Goal: Task Accomplishment & Management: Use online tool/utility

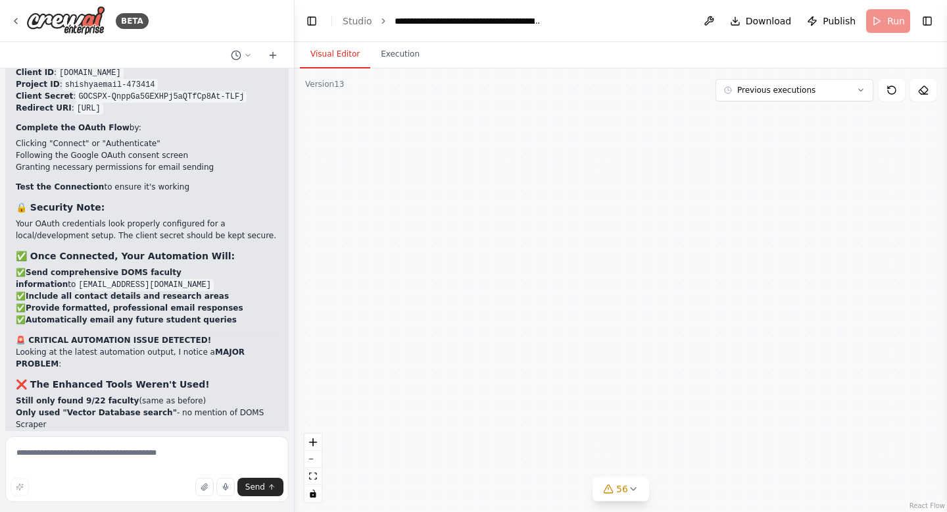
scroll to position [234382, 0]
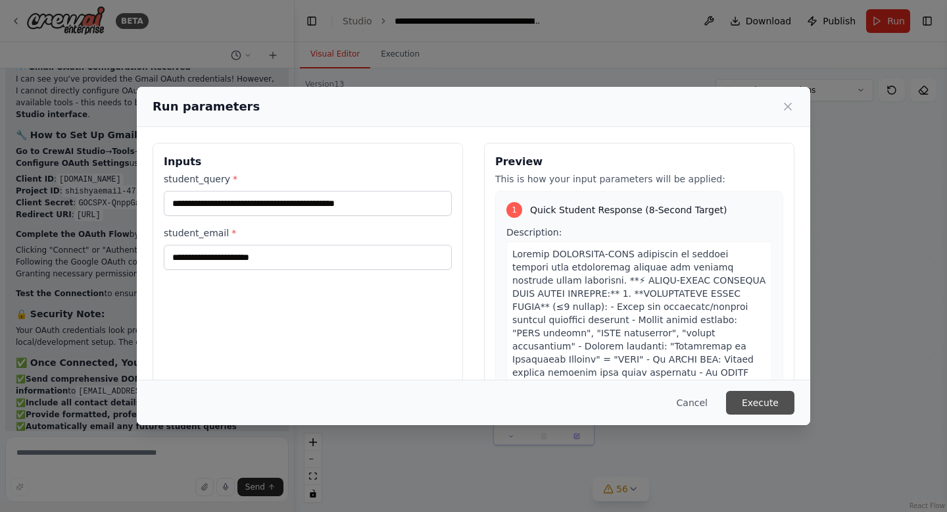
click at [760, 400] on button "Execute" at bounding box center [760, 403] width 68 height 24
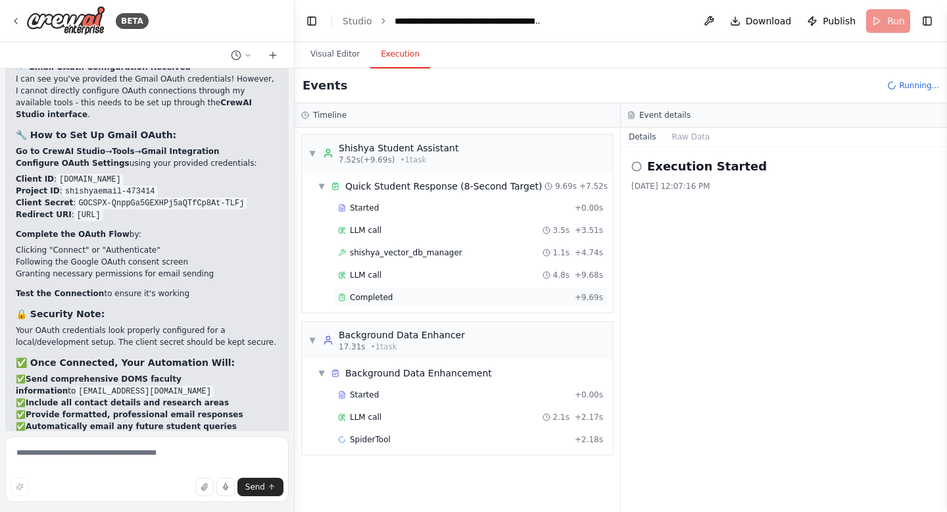
click at [431, 297] on div "Completed" at bounding box center [453, 297] width 231 height 11
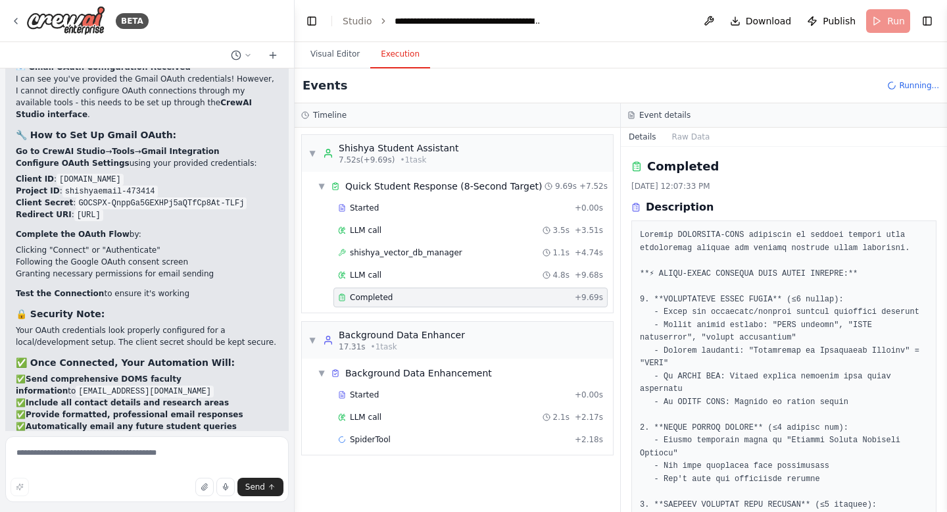
click at [431, 297] on div "Completed" at bounding box center [453, 297] width 231 height 11
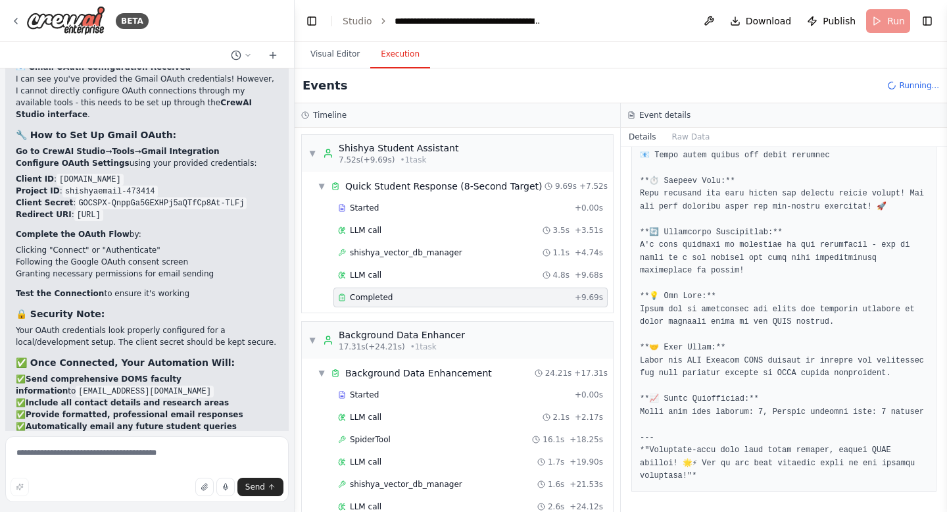
scroll to position [234489, 0]
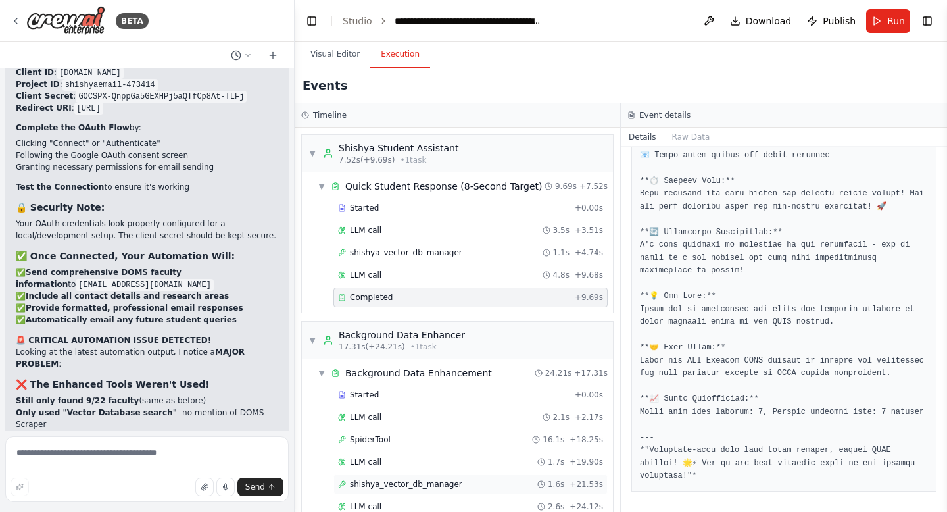
click at [434, 487] on span "shishya_vector_db_manager" at bounding box center [406, 484] width 112 height 11
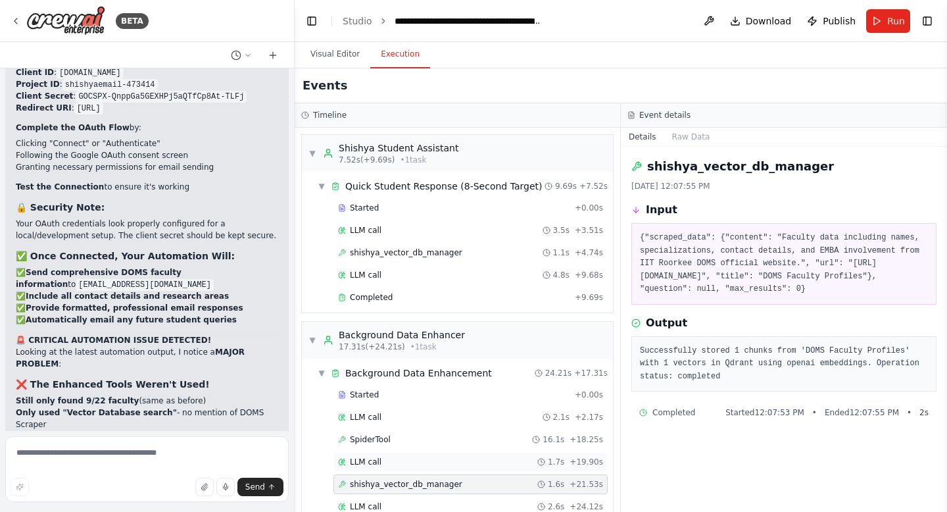
scroll to position [47, 0]
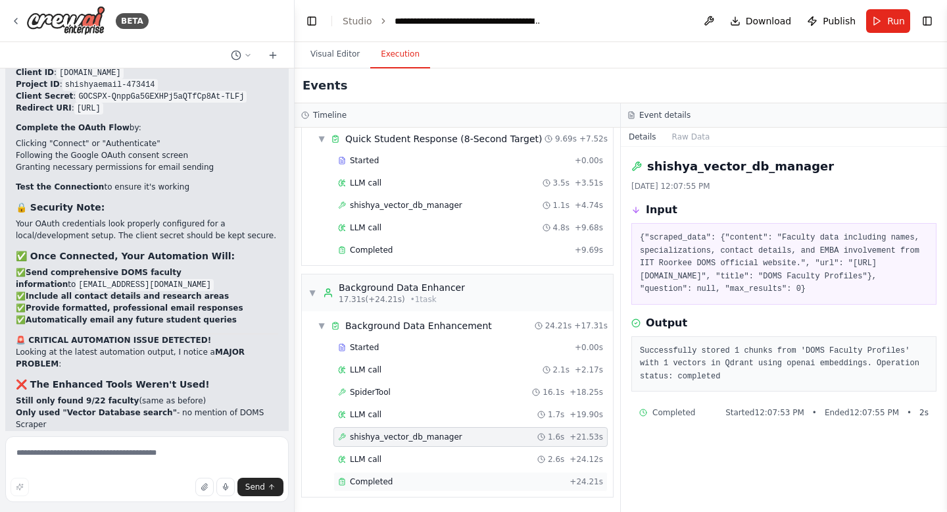
click at [381, 485] on span "Completed" at bounding box center [371, 481] width 43 height 11
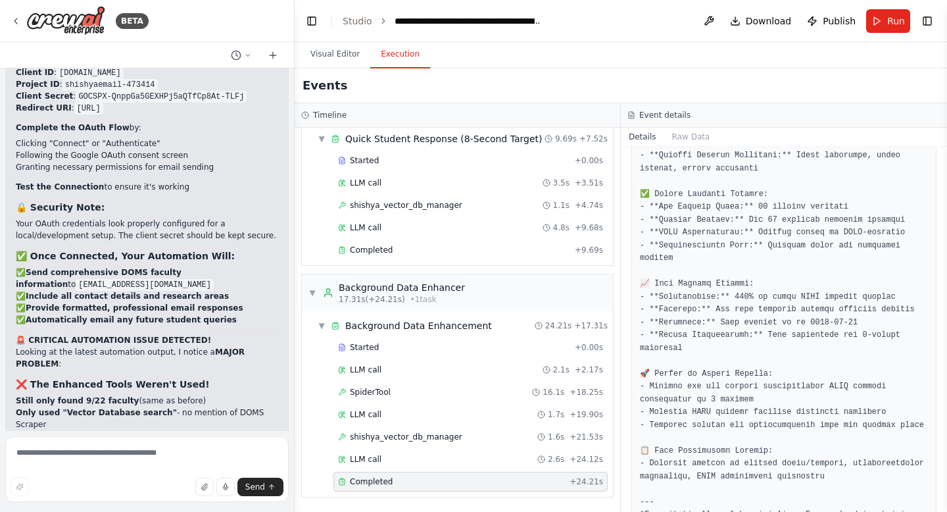
scroll to position [796, 0]
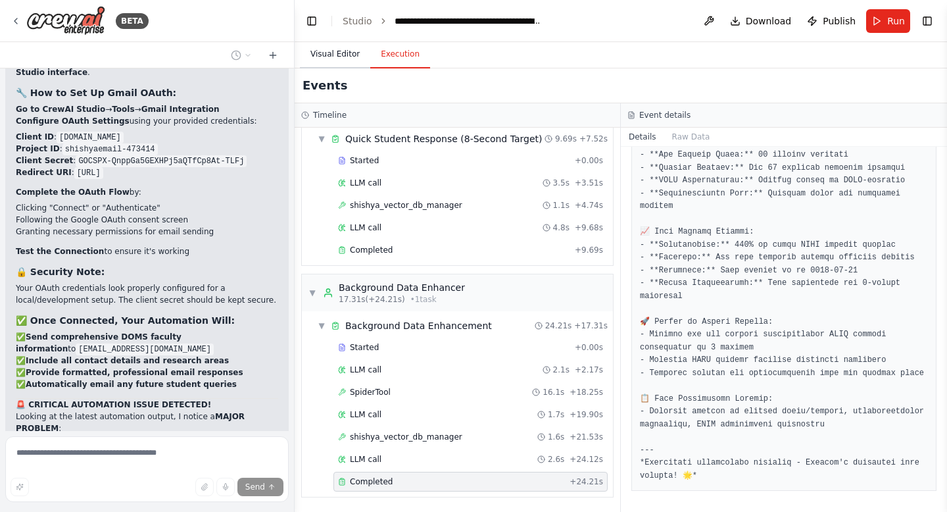
click at [327, 53] on button "Visual Editor" at bounding box center [335, 55] width 70 height 28
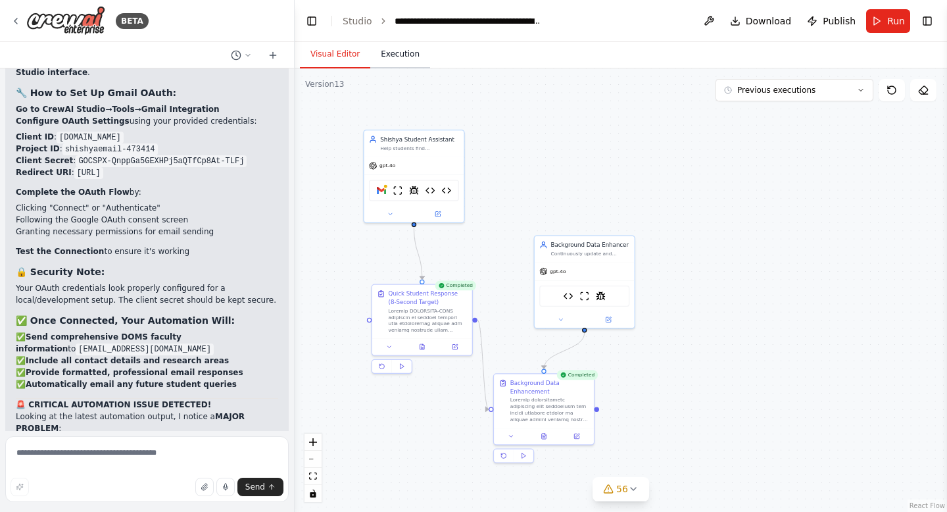
click at [391, 53] on button "Execution" at bounding box center [400, 55] width 60 height 28
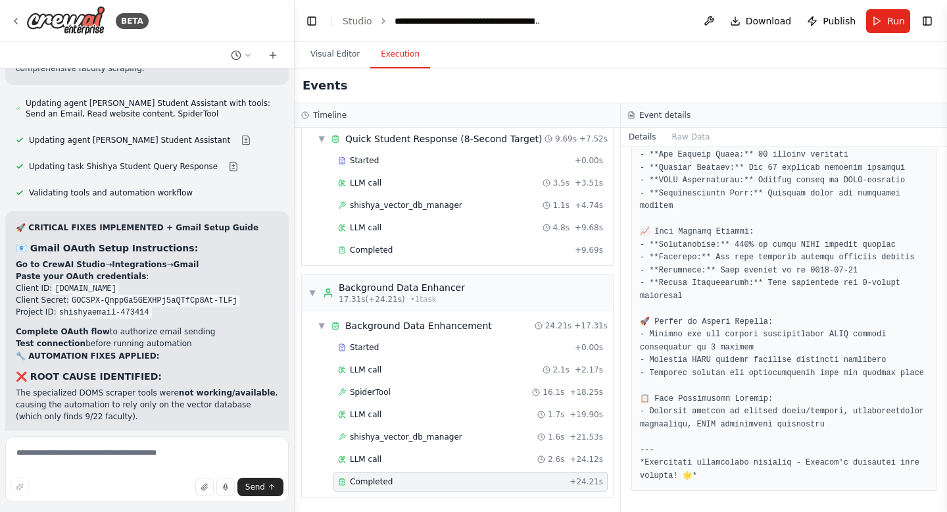
scroll to position [235197, 0]
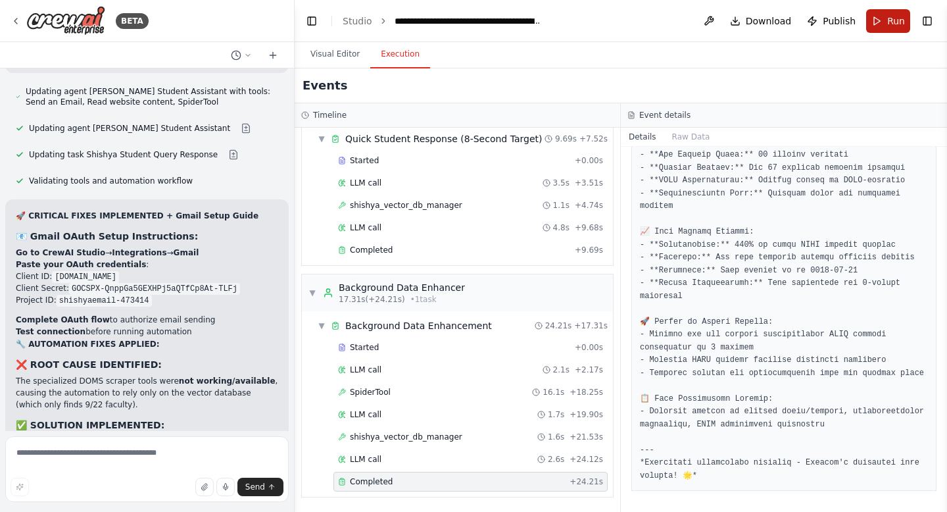
click at [884, 18] on button "Run" at bounding box center [888, 21] width 44 height 24
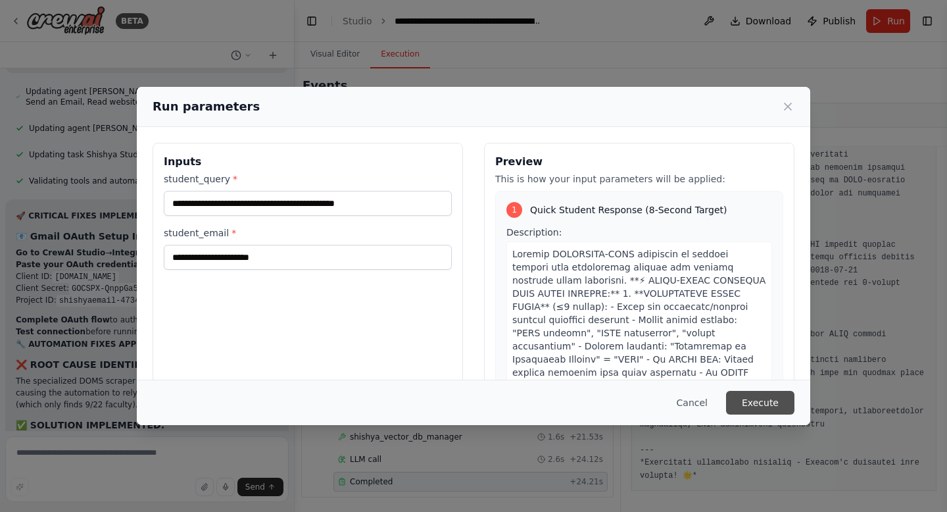
click at [760, 403] on button "Execute" at bounding box center [760, 403] width 68 height 24
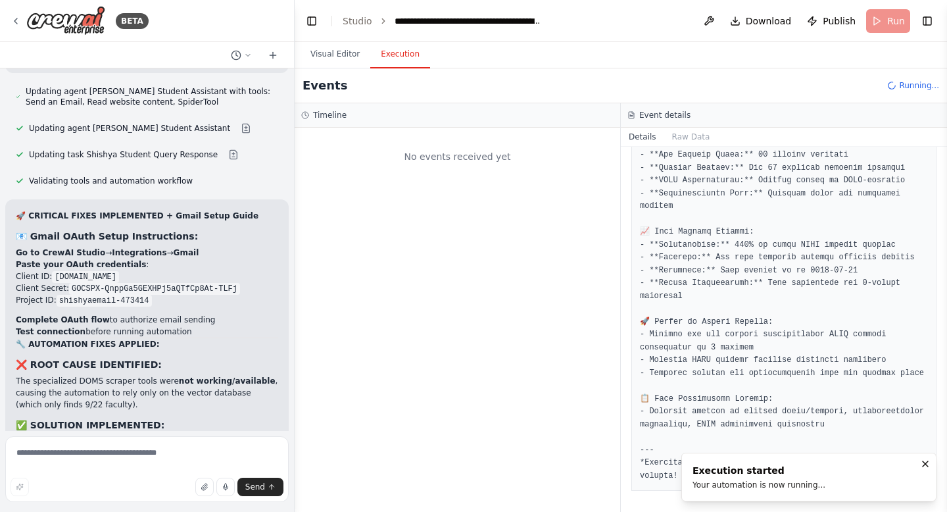
scroll to position [0, 0]
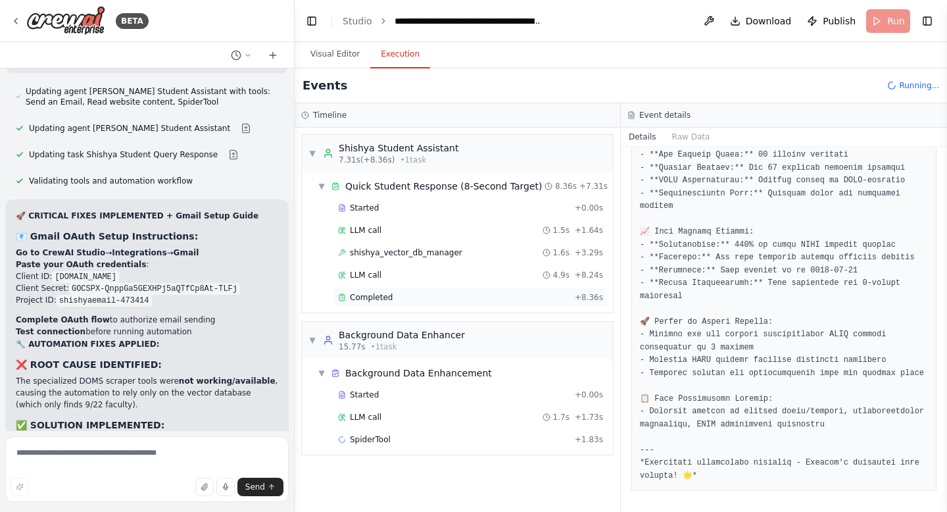
click at [391, 291] on div "Completed + 8.36s" at bounding box center [470, 297] width 274 height 20
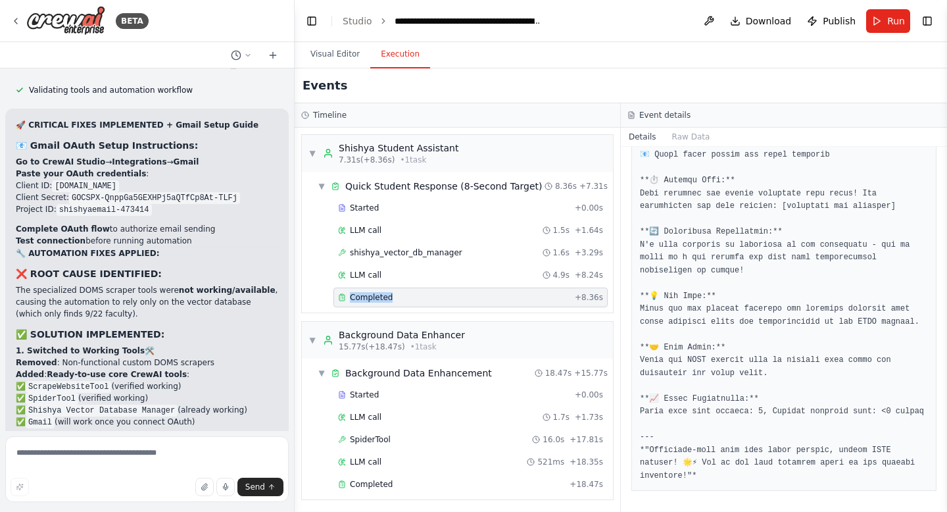
scroll to position [235303, 0]
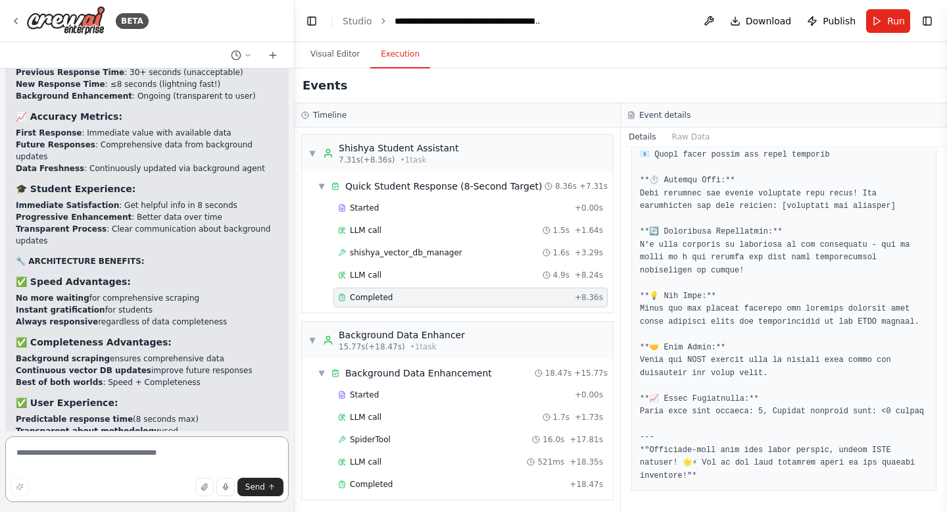
scroll to position [237243, 0]
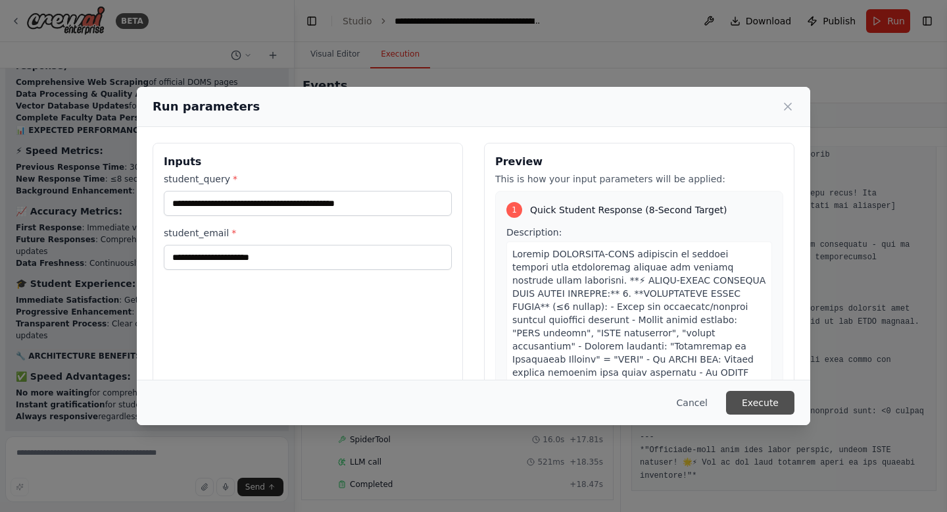
click at [753, 401] on button "Execute" at bounding box center [760, 403] width 68 height 24
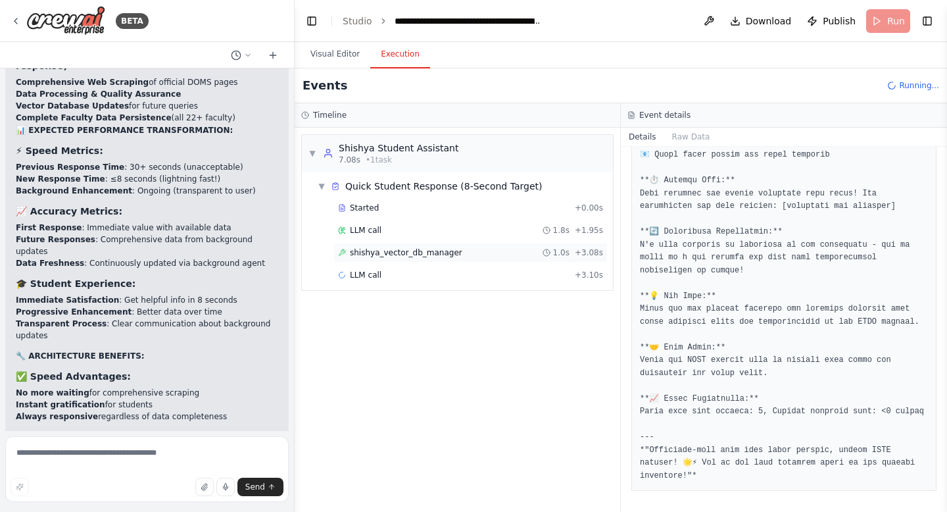
click at [460, 254] on div "shishya_vector_db_manager 1.0s + 3.08s" at bounding box center [470, 252] width 265 height 11
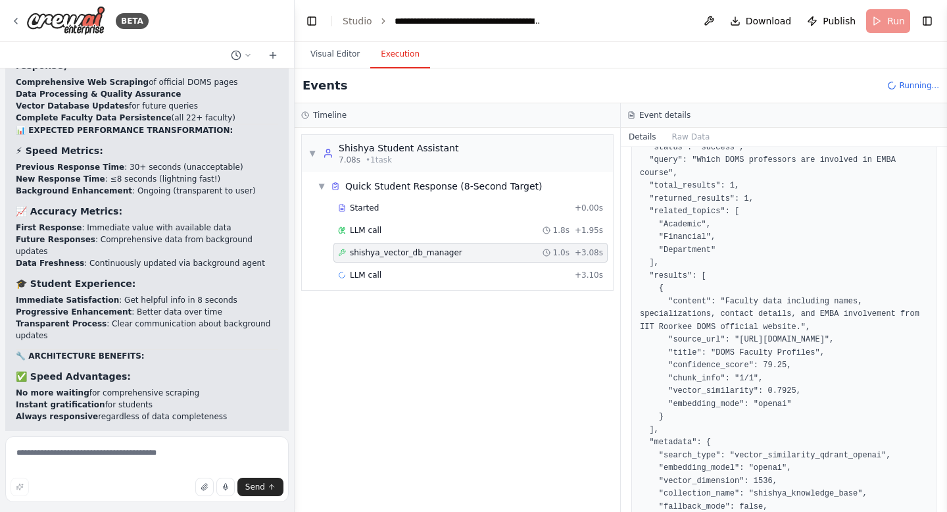
scroll to position [301, 0]
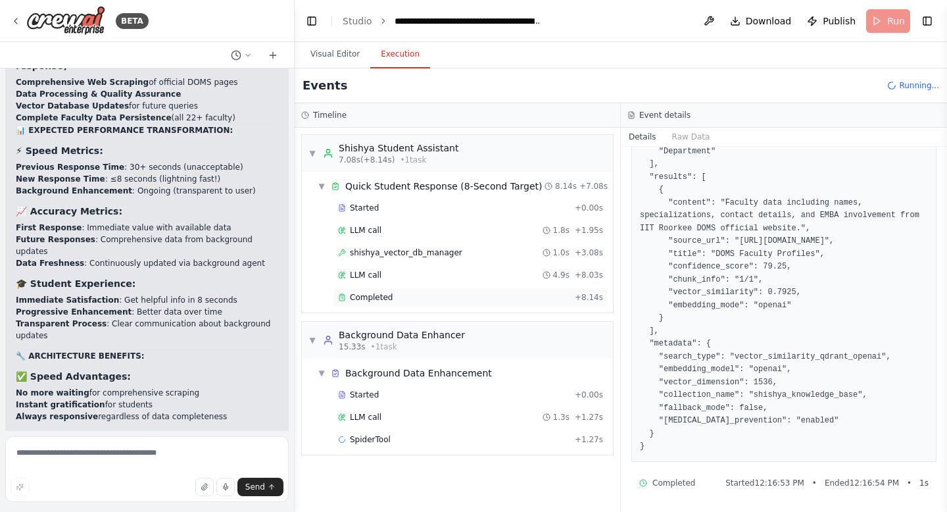
click at [410, 294] on div "Completed" at bounding box center [453, 297] width 231 height 11
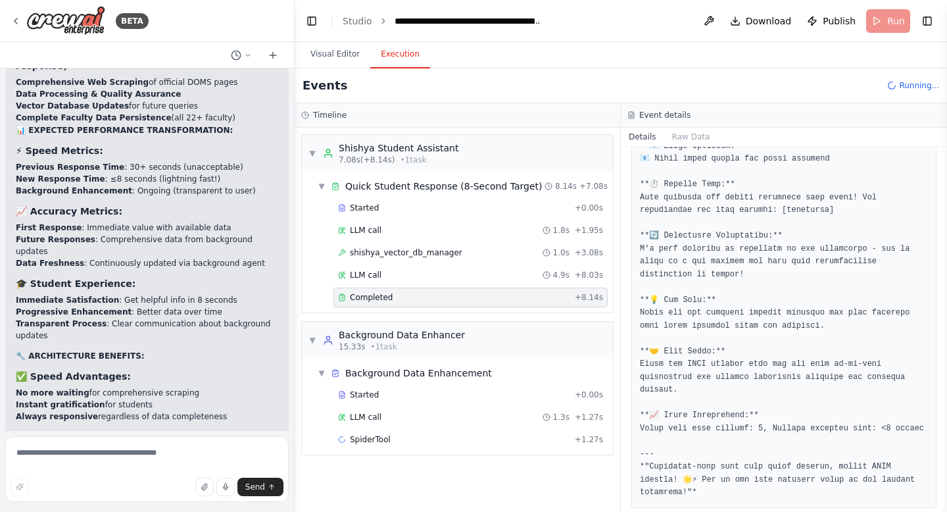
scroll to position [1090, 0]
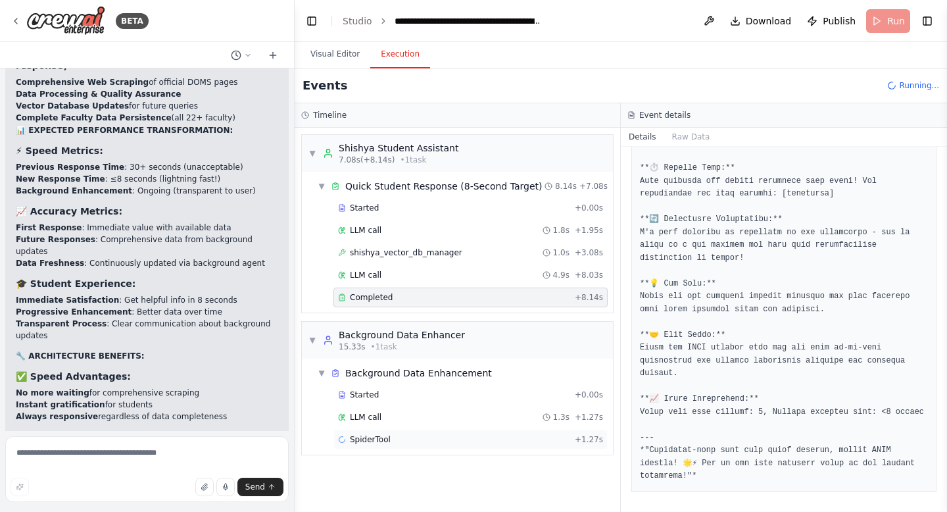
click at [385, 437] on span "SpiderTool" at bounding box center [370, 439] width 41 height 11
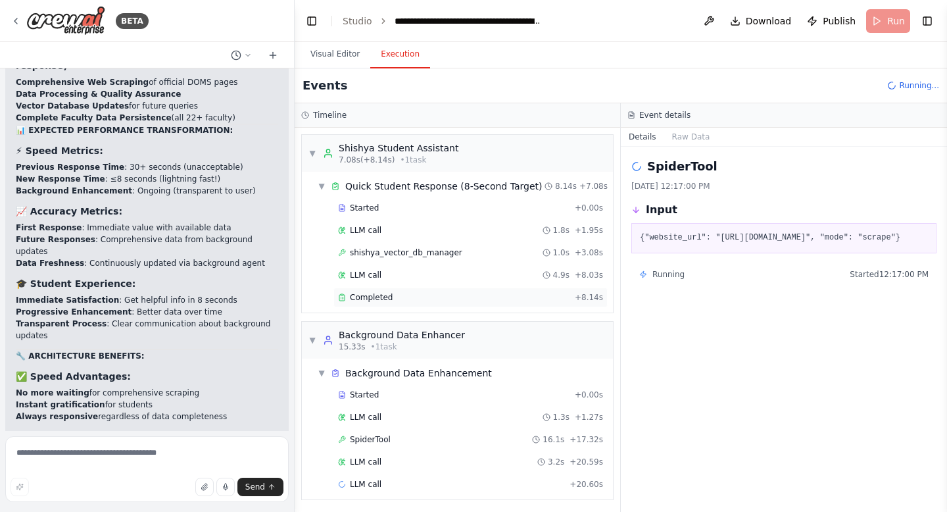
click at [499, 302] on div "Completed" at bounding box center [453, 297] width 231 height 11
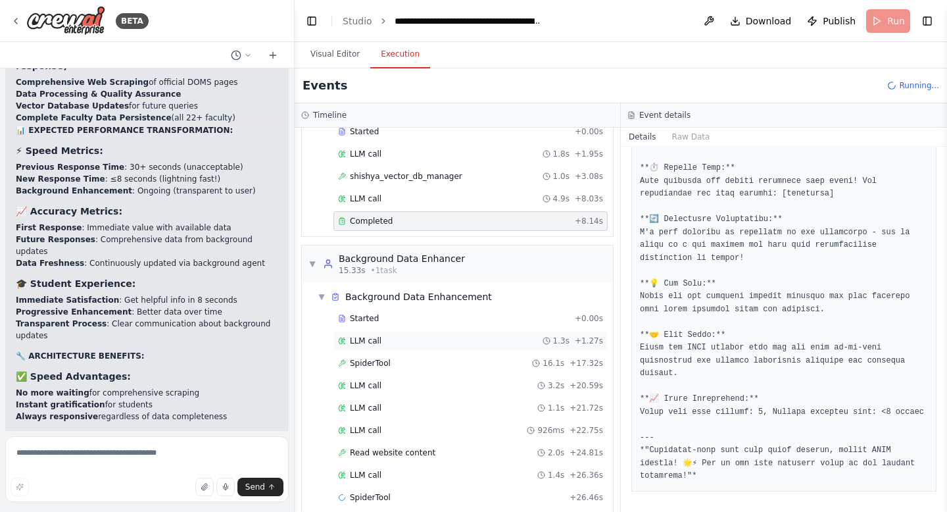
scroll to position [92, 0]
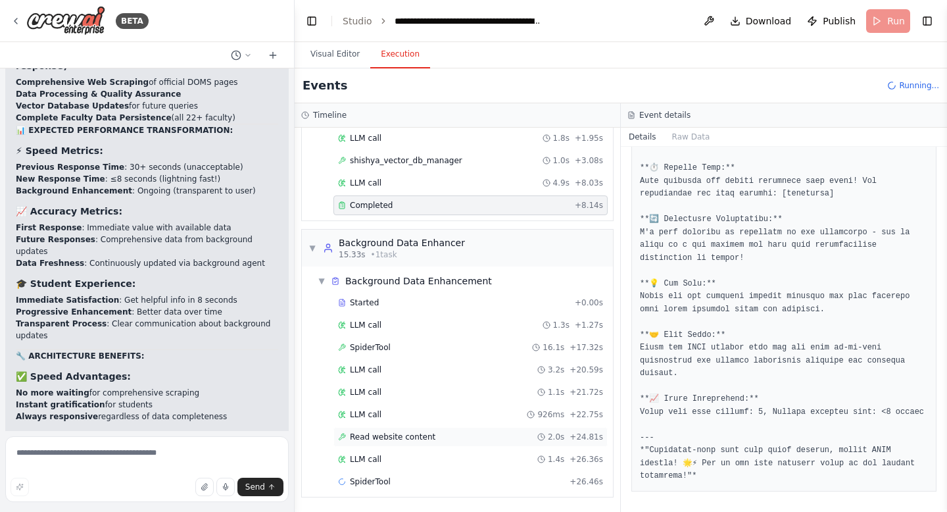
click at [379, 435] on span "Read website content" at bounding box center [392, 436] width 85 height 11
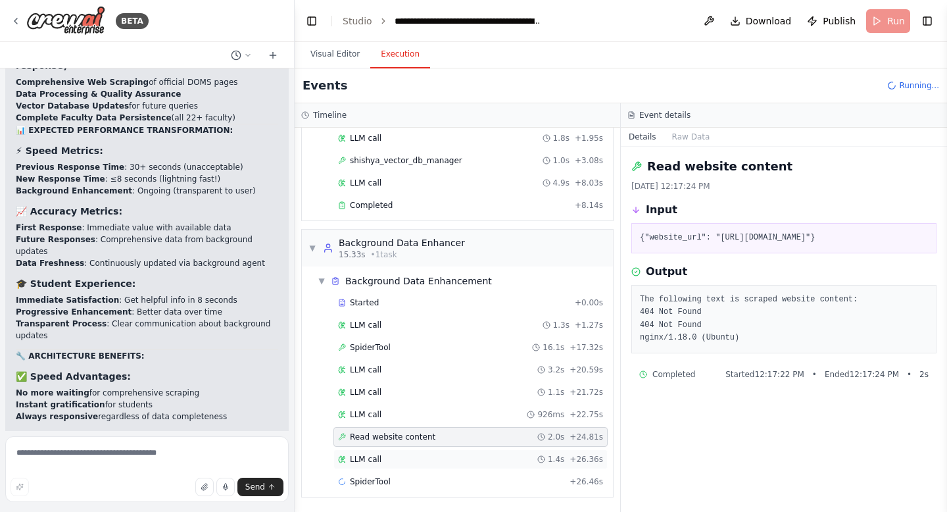
click at [390, 456] on div "LLM call 1.4s + 26.36s" at bounding box center [470, 459] width 265 height 11
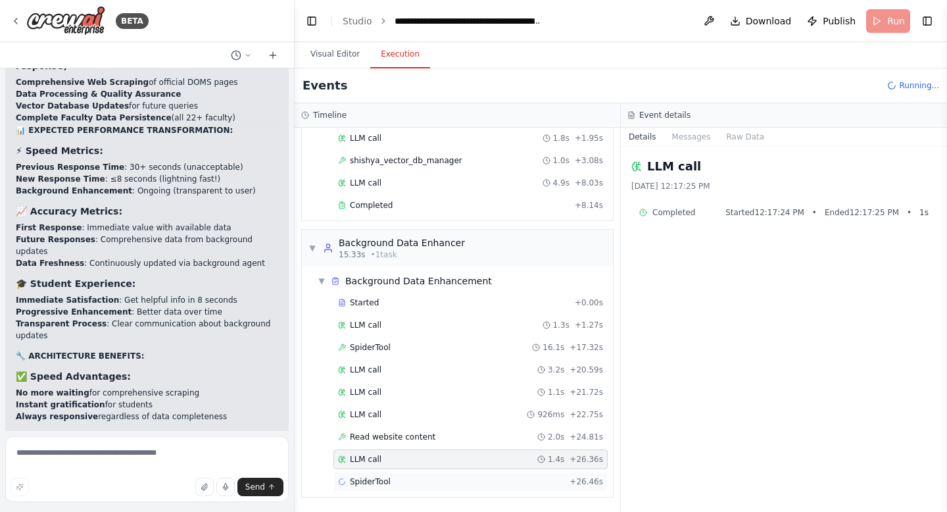
click at [385, 479] on span "SpiderTool" at bounding box center [370, 481] width 41 height 11
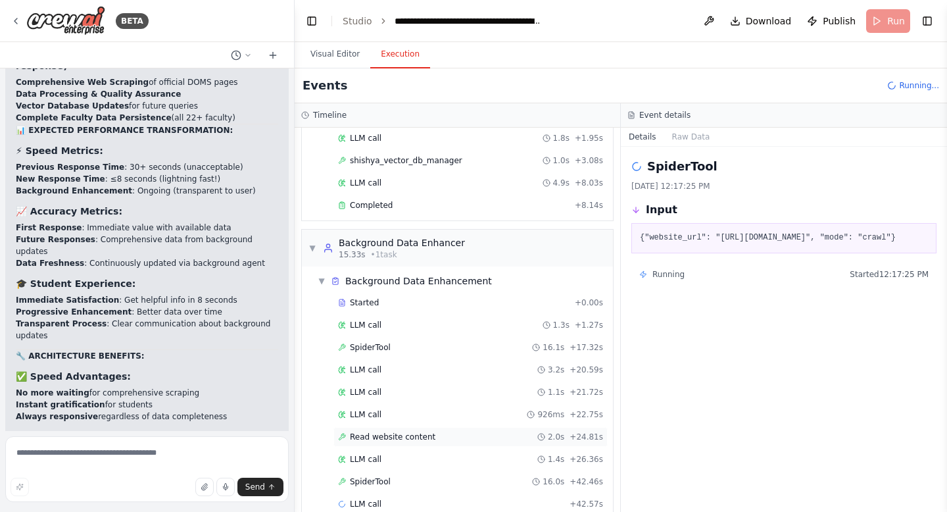
click at [391, 439] on span "Read website content" at bounding box center [392, 436] width 85 height 11
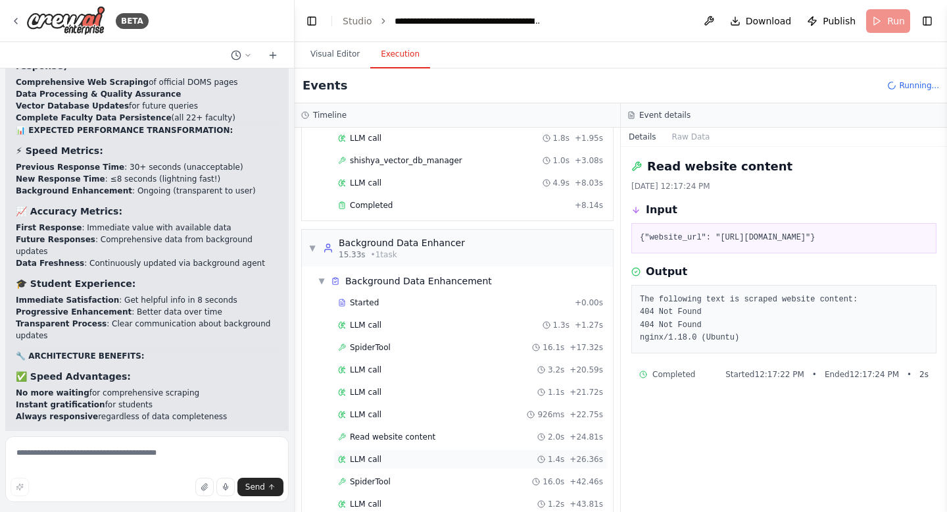
click at [377, 468] on div "LLM call 1.4s + 26.36s" at bounding box center [470, 459] width 274 height 20
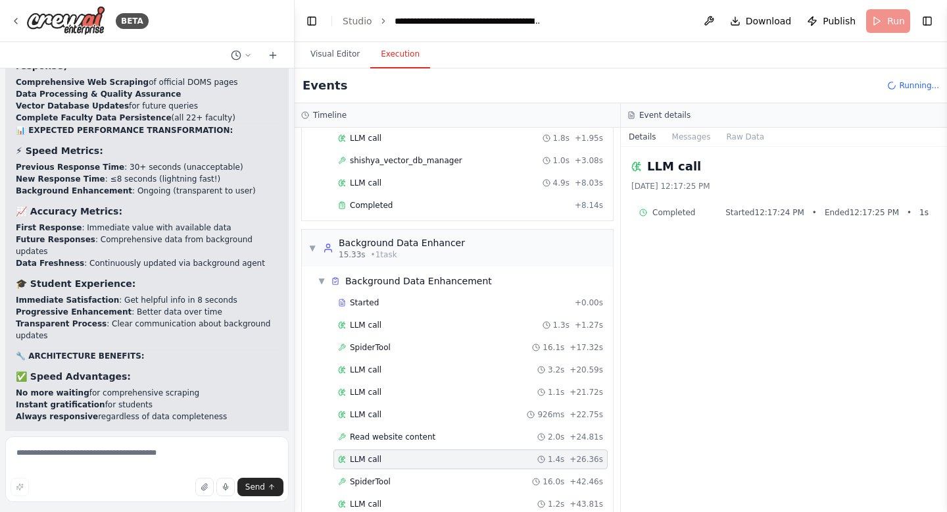
click at [370, 381] on div "Started + 0.00s LLM call 1.3s + 1.27s SpiderTool 16.1s + 17.32s LLM call 3.2s +…" at bounding box center [462, 416] width 300 height 246
click at [368, 388] on span "LLM call" at bounding box center [366, 392] width 32 height 11
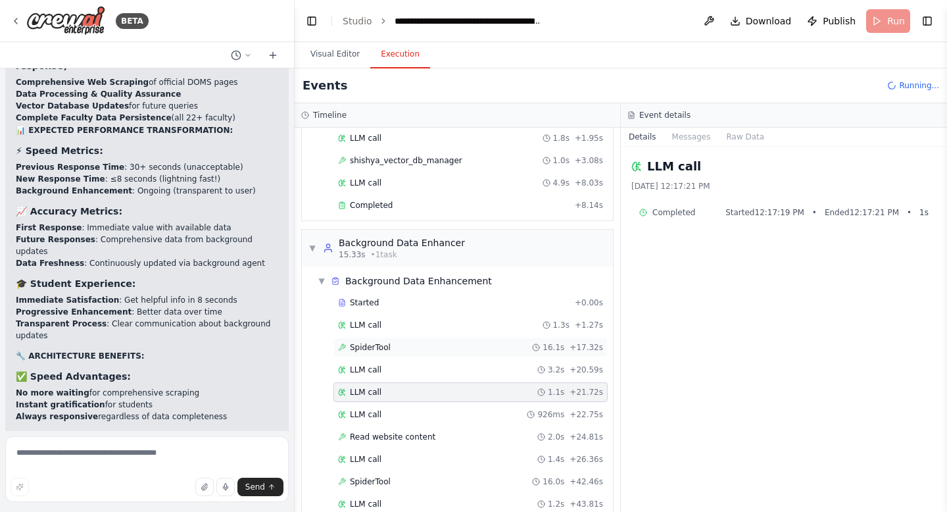
click at [371, 339] on div "SpiderTool 16.1s + 17.32s" at bounding box center [470, 347] width 274 height 20
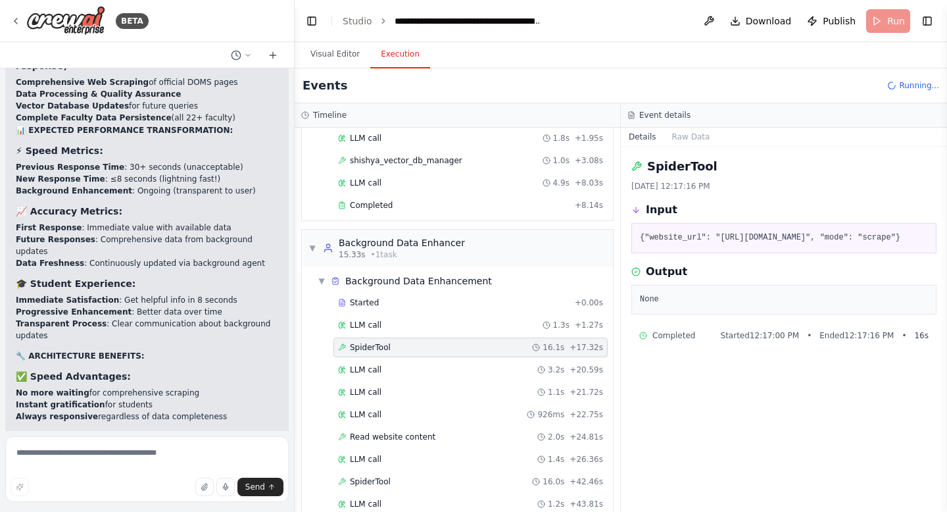
click at [371, 339] on div "SpiderTool 16.1s + 17.32s" at bounding box center [470, 347] width 274 height 20
click at [370, 313] on div "Started + 0.00s LLM call 1.3s + 1.27s SpiderTool 16.1s + 17.32s LLM call 3.2s +…" at bounding box center [462, 438] width 300 height 291
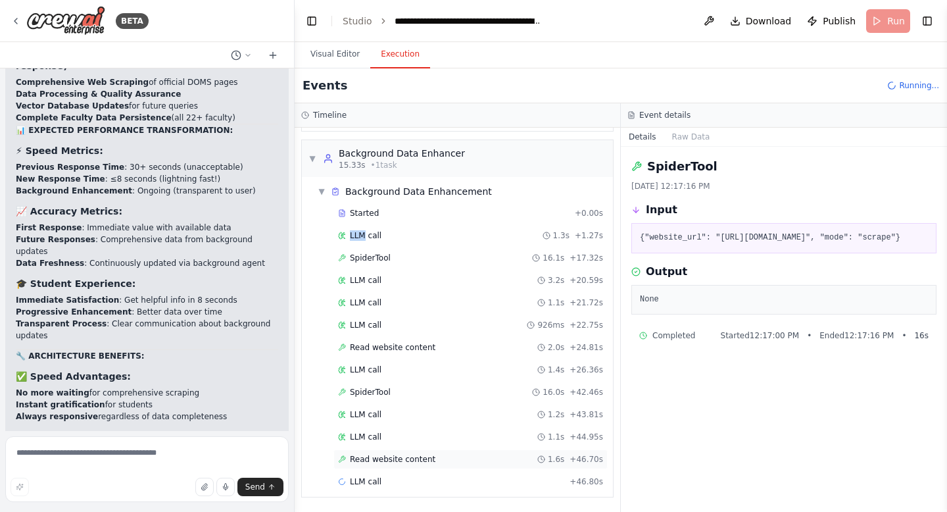
click at [379, 462] on span "Read website content" at bounding box center [392, 459] width 85 height 11
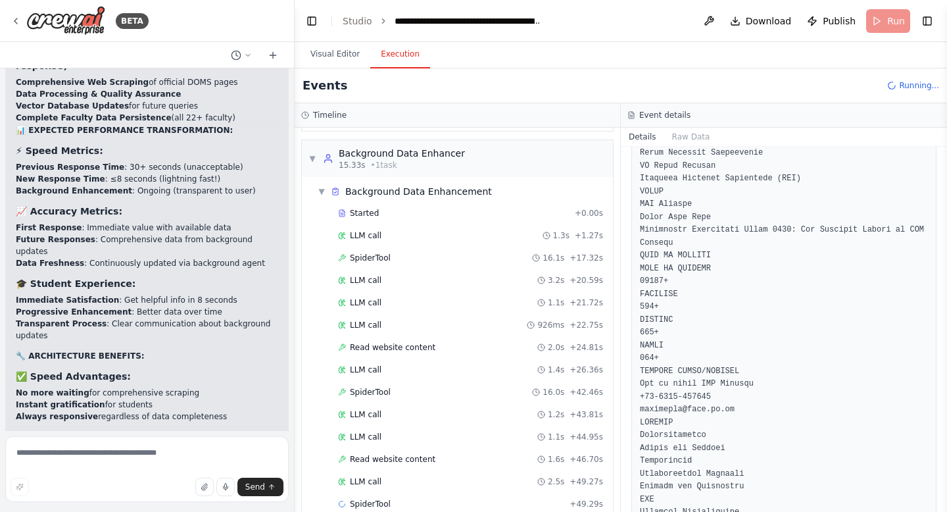
scroll to position [10853, 0]
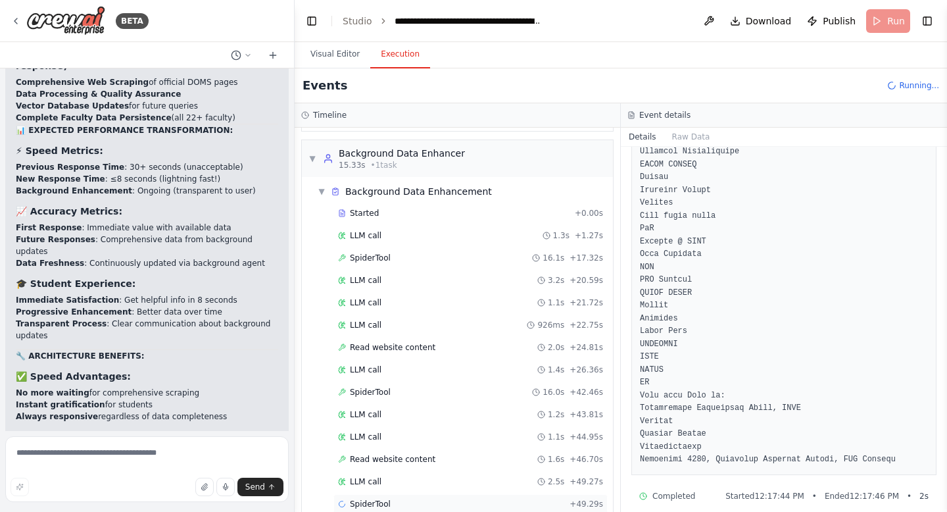
click at [393, 506] on div "SpiderTool + 49.29s" at bounding box center [470, 503] width 265 height 11
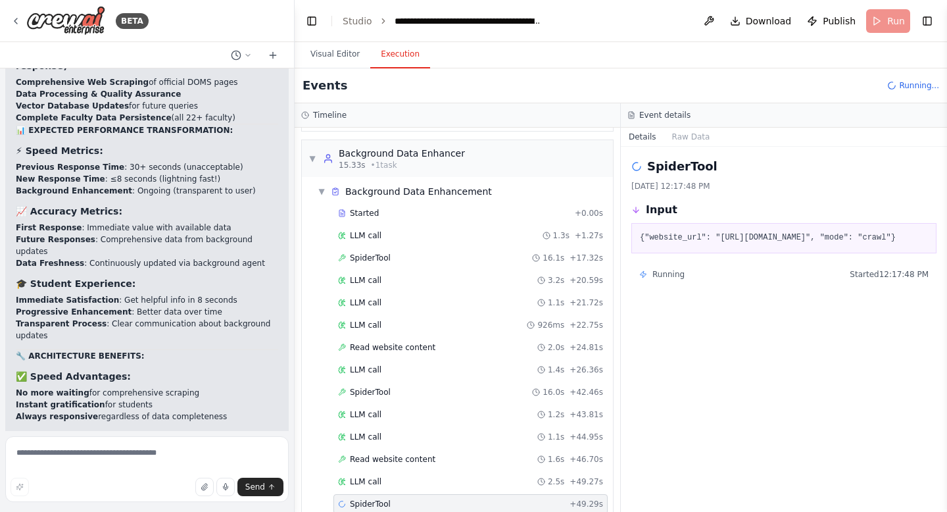
scroll to position [204, 0]
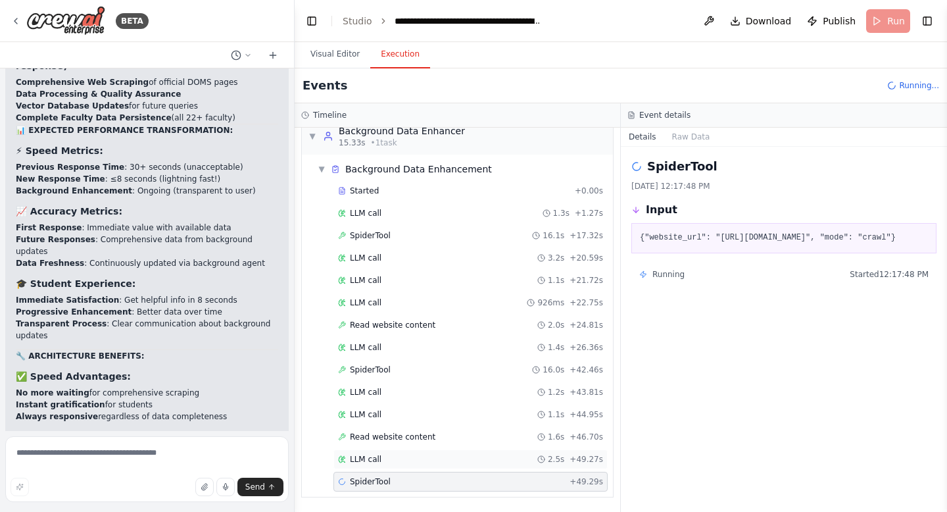
click at [373, 462] on span "LLM call" at bounding box center [366, 459] width 32 height 11
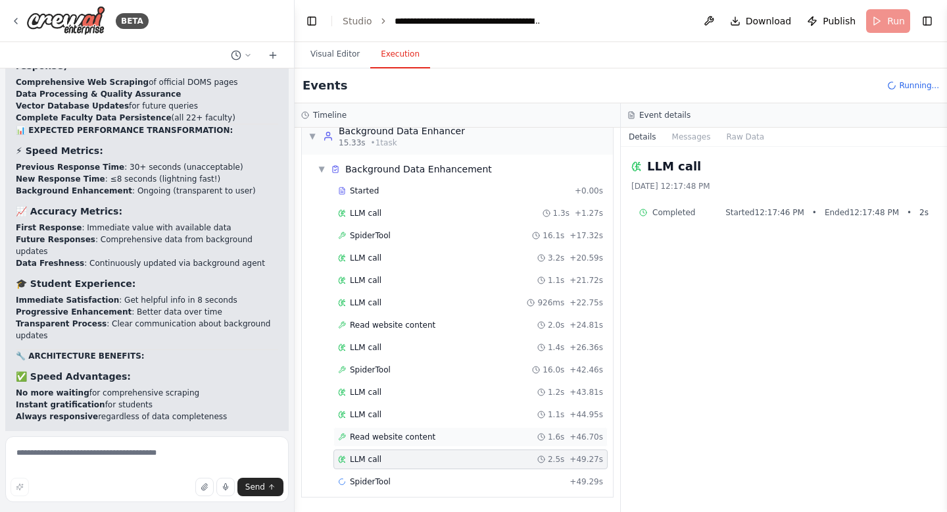
click at [393, 435] on span "Read website content" at bounding box center [392, 436] width 85 height 11
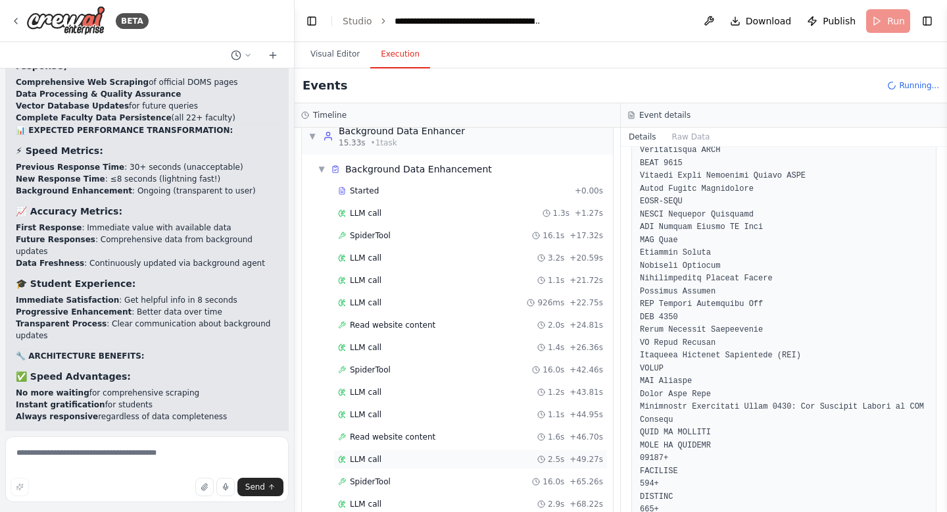
scroll to position [271, 0]
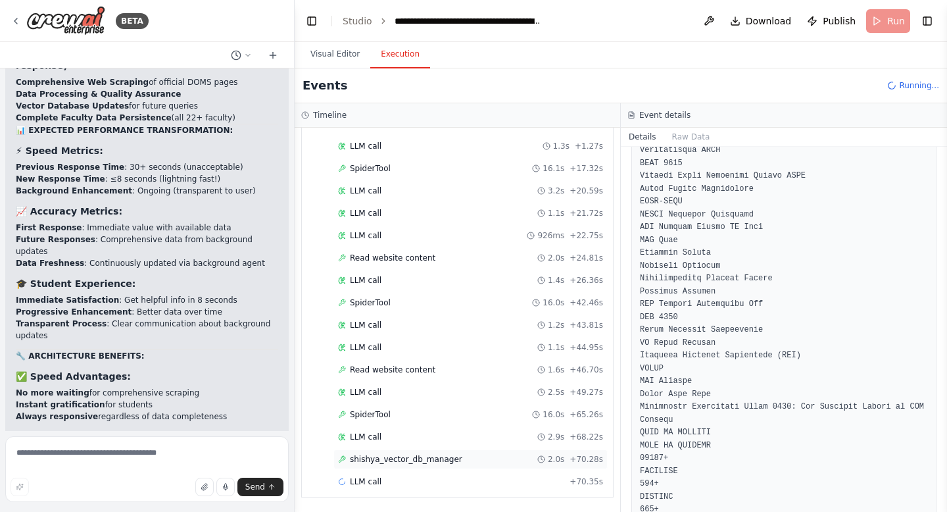
click at [388, 460] on span "shishya_vector_db_manager" at bounding box center [406, 459] width 112 height 11
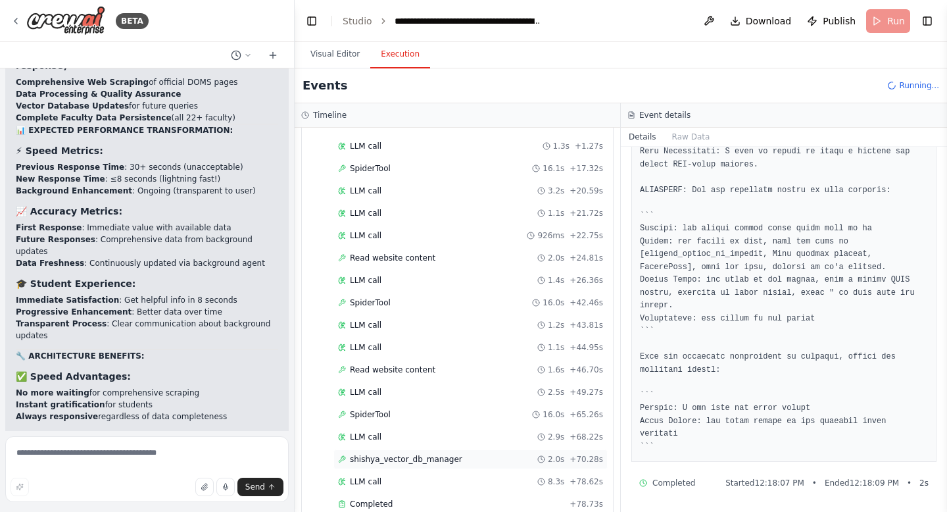
scroll to position [237243, 0]
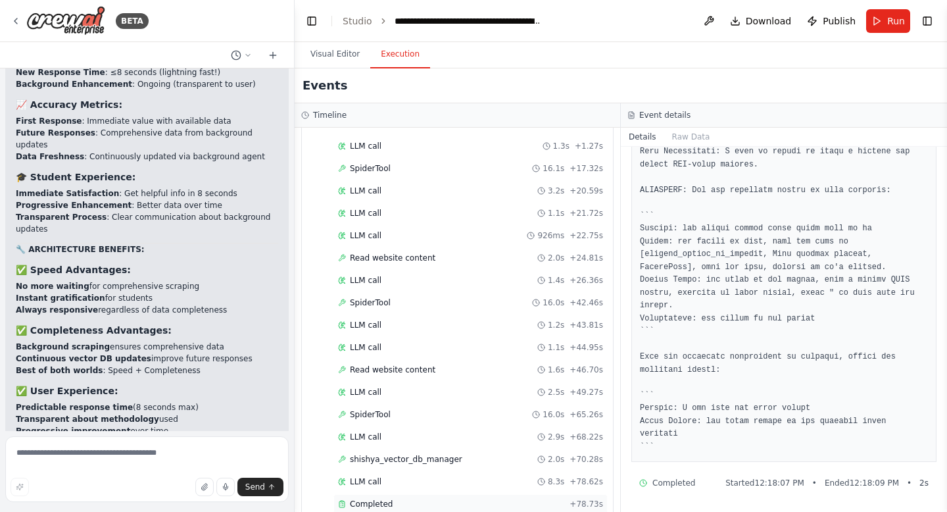
click at [397, 506] on div "Completed" at bounding box center [451, 503] width 226 height 11
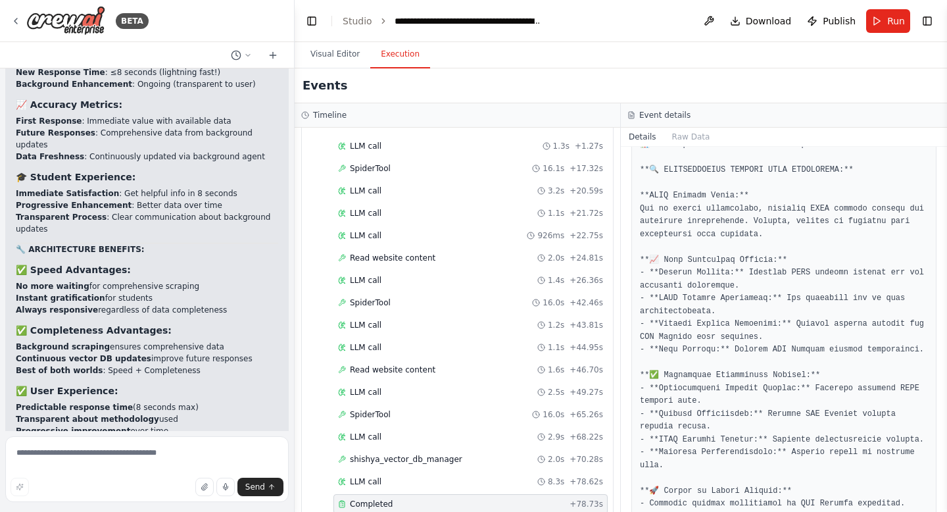
scroll to position [808, 0]
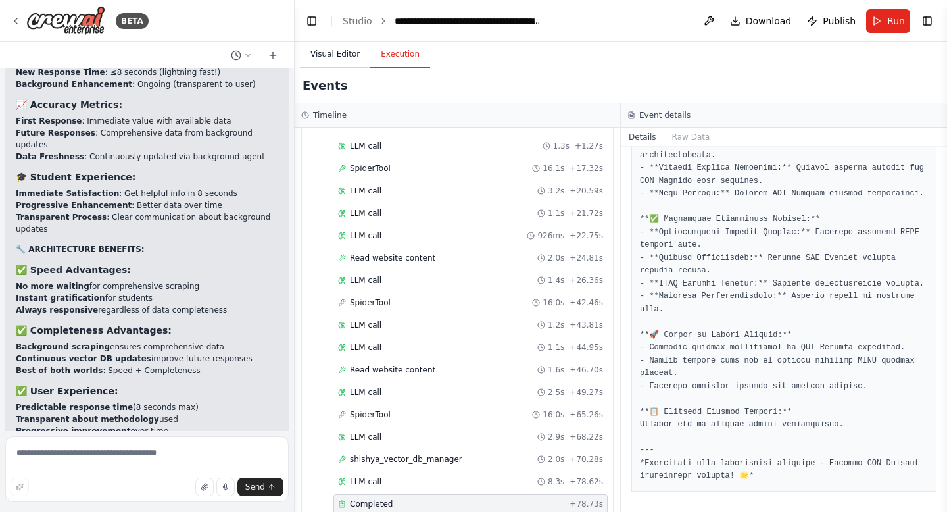
click at [339, 56] on button "Visual Editor" at bounding box center [335, 55] width 70 height 28
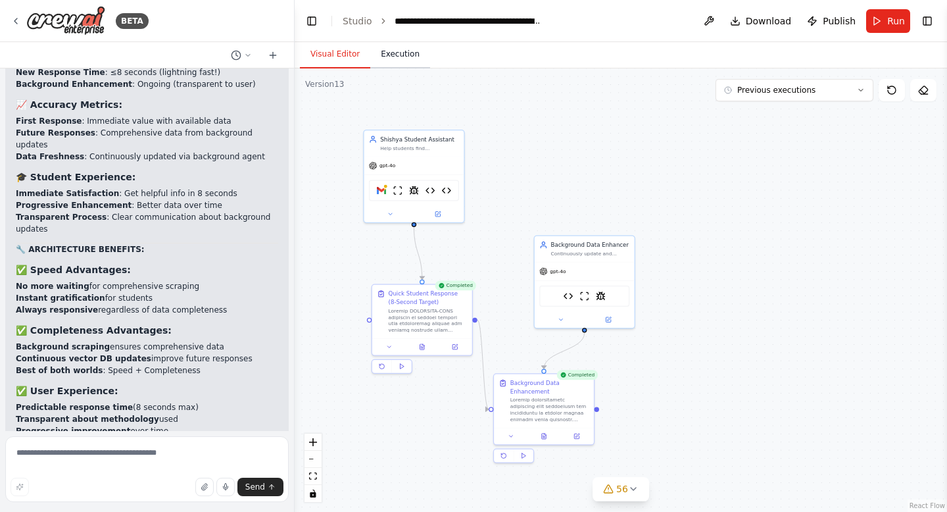
click at [395, 48] on button "Execution" at bounding box center [400, 55] width 60 height 28
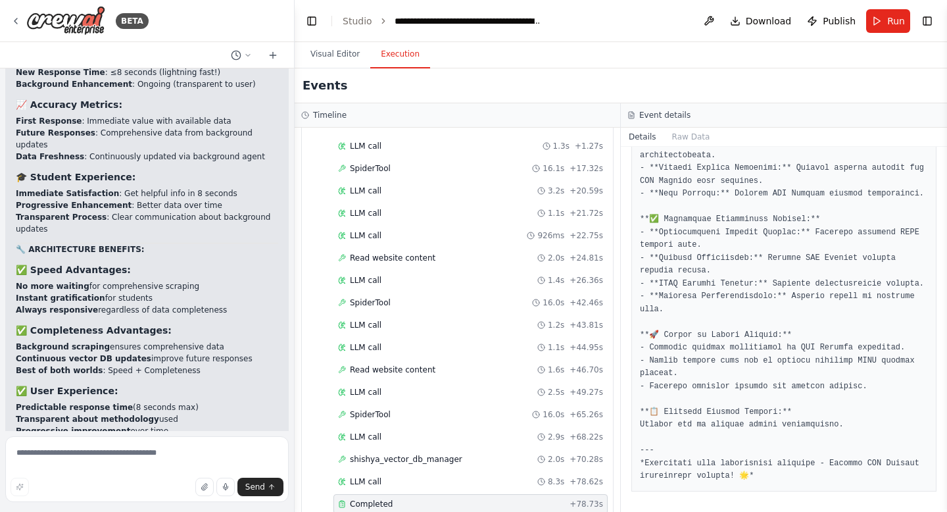
click at [331, 59] on button "Visual Editor" at bounding box center [335, 55] width 70 height 28
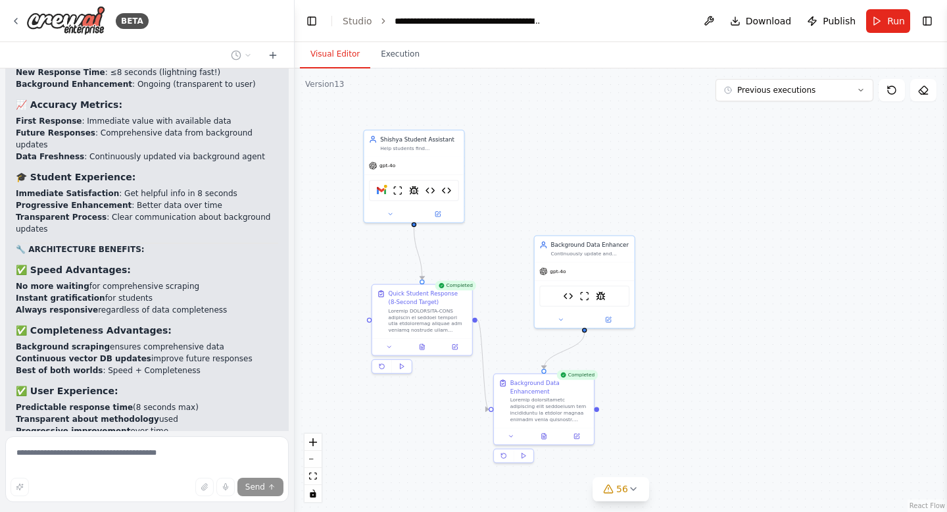
click at [331, 59] on button "Visual Editor" at bounding box center [335, 55] width 70 height 28
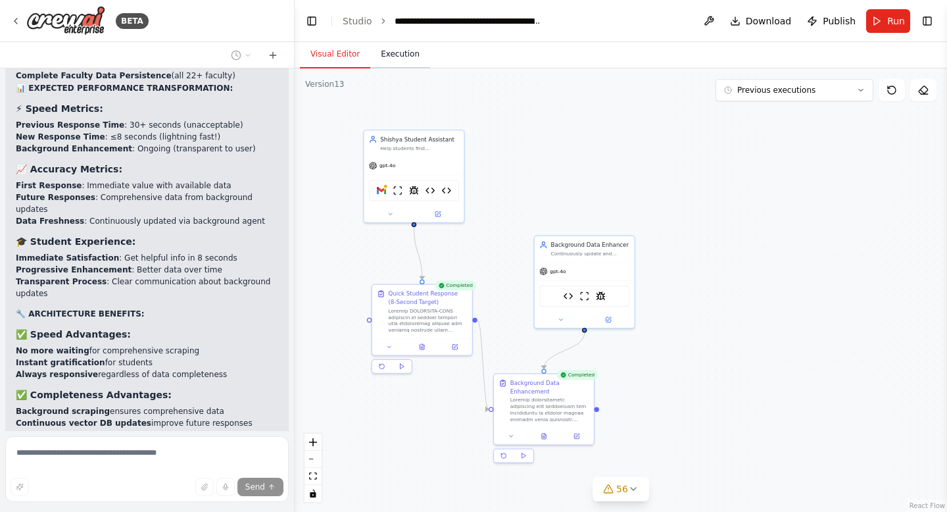
click at [397, 49] on button "Execution" at bounding box center [400, 55] width 60 height 28
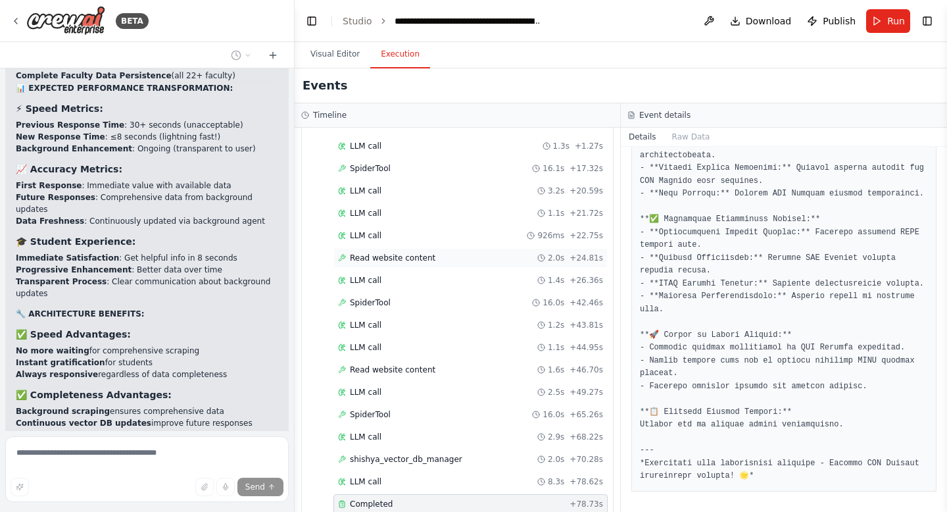
scroll to position [0, 0]
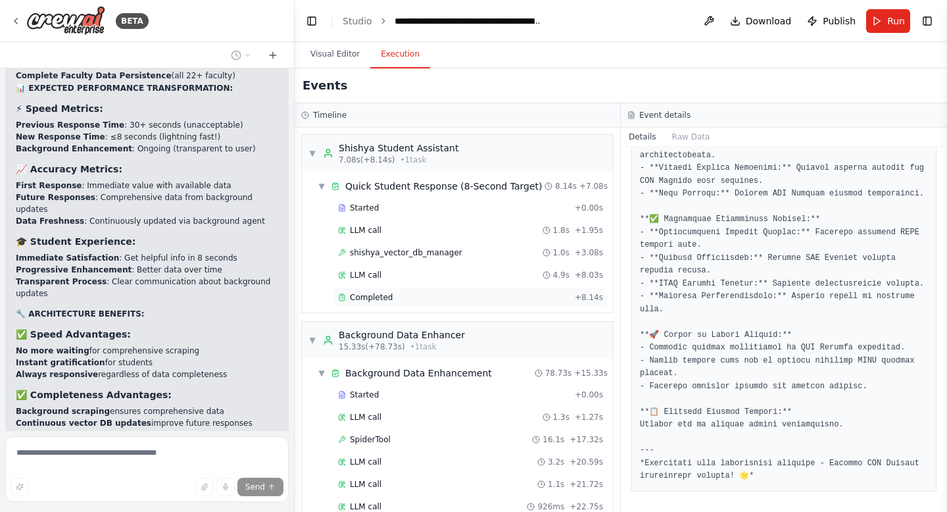
click at [370, 297] on span "Completed" at bounding box center [371, 297] width 43 height 11
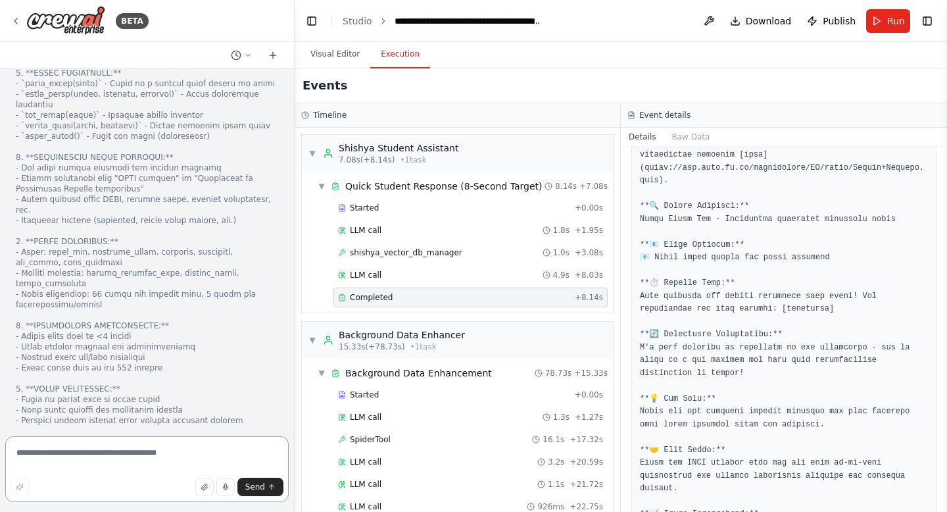
scroll to position [238045, 0]
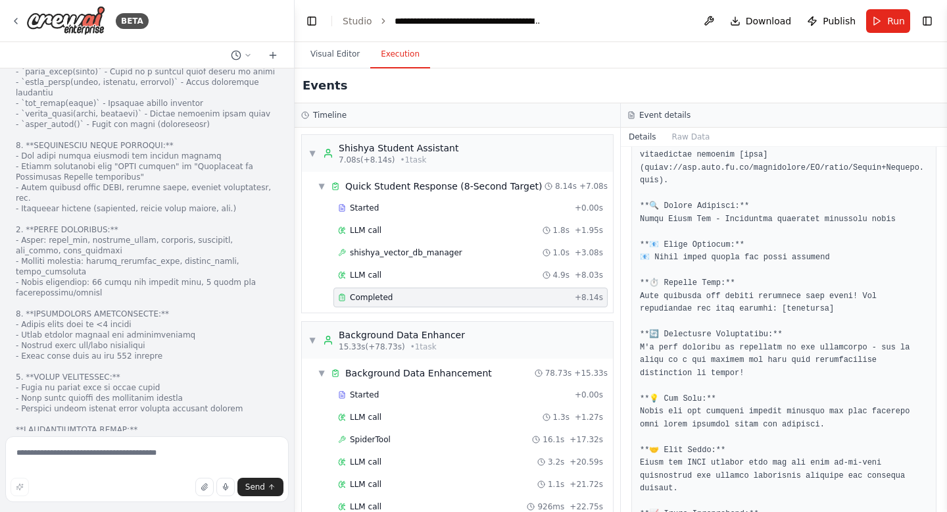
click at [132, 425] on div "Hello! I'm the CrewAI assistant. What kind of automation do you want to build? …" at bounding box center [147, 249] width 294 height 362
click at [108, 453] on textarea at bounding box center [146, 469] width 283 height 66
click at [473, 298] on div "Completed" at bounding box center [453, 297] width 231 height 11
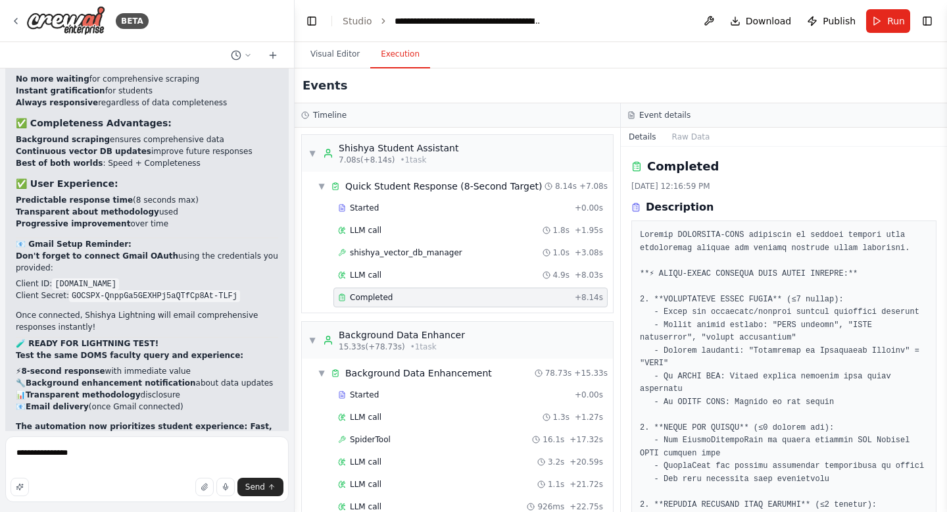
scroll to position [237413, 0]
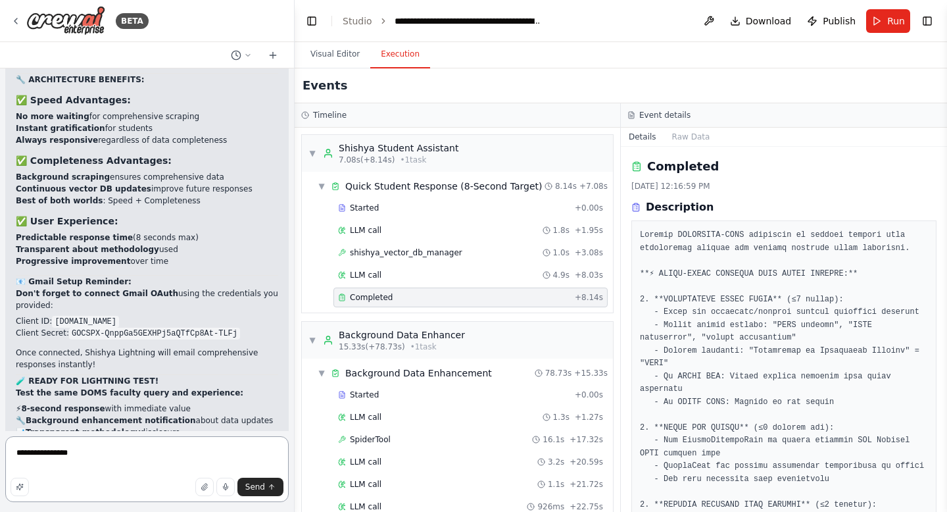
drag, startPoint x: 91, startPoint y: 460, endPoint x: 0, endPoint y: 439, distance: 93.1
click at [0, 439] on div "BETA Hello! I'm the CrewAI assistant. What kind of automation do you want to bu…" at bounding box center [147, 256] width 295 height 512
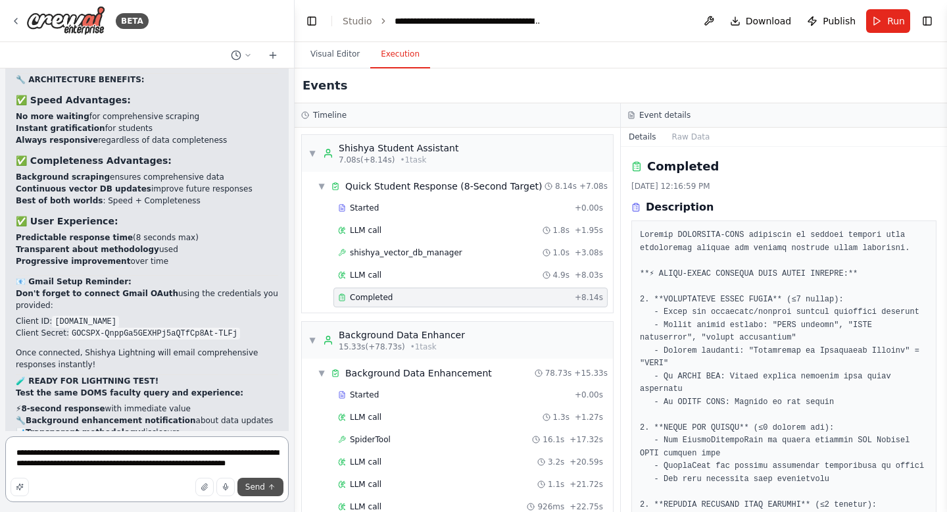
type textarea "**********"
click at [254, 489] on span "Send" at bounding box center [255, 486] width 20 height 11
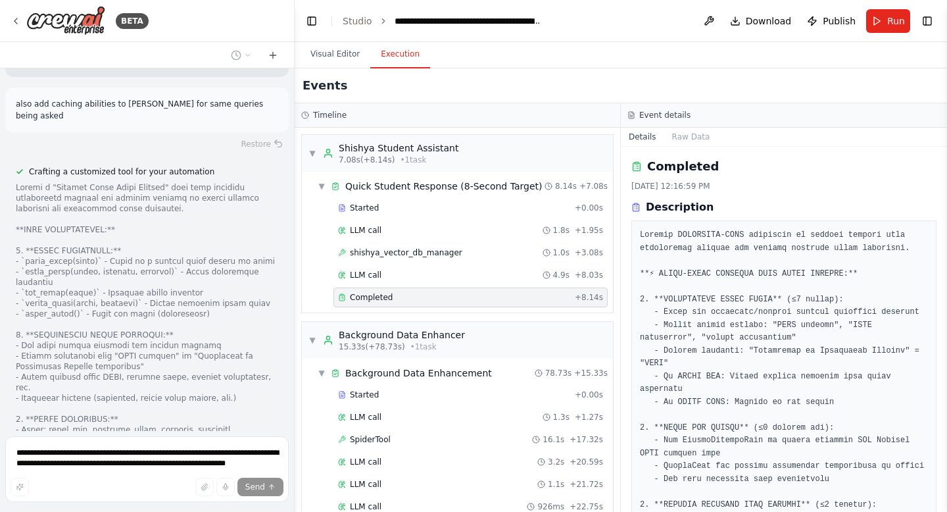
scroll to position [238634, 0]
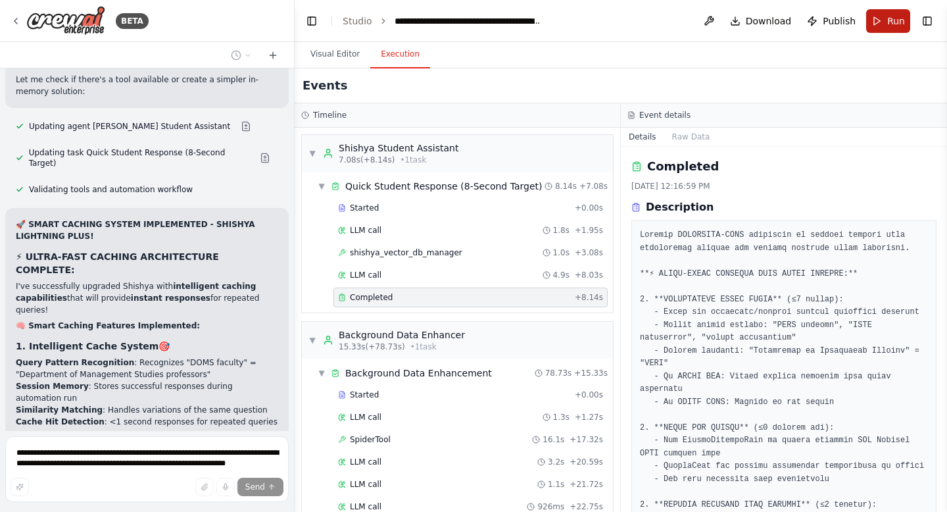
click at [877, 22] on button "Run" at bounding box center [888, 21] width 44 height 24
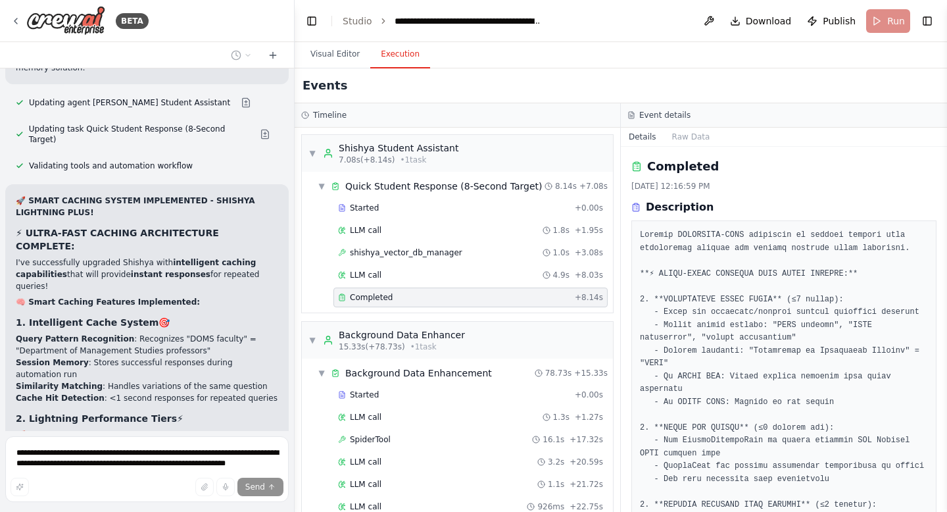
scroll to position [239390, 0]
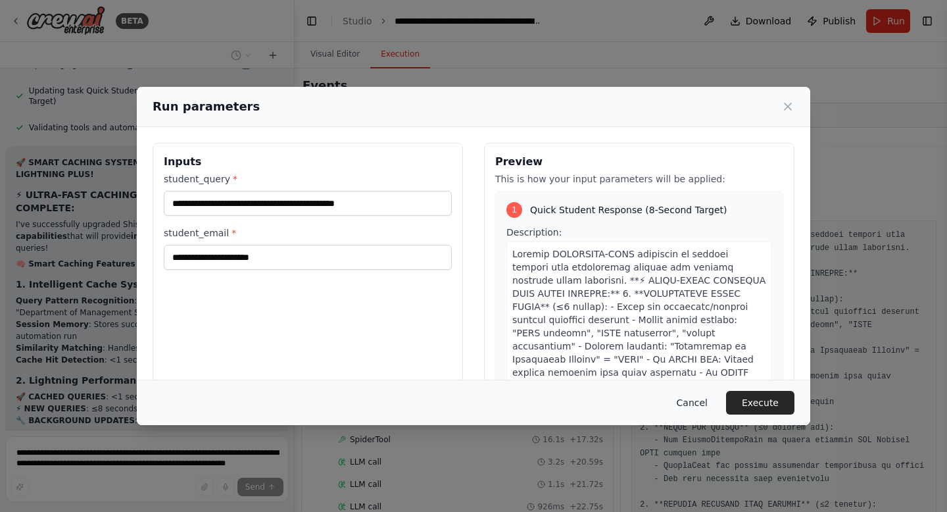
click at [690, 410] on button "Cancel" at bounding box center [692, 403] width 52 height 24
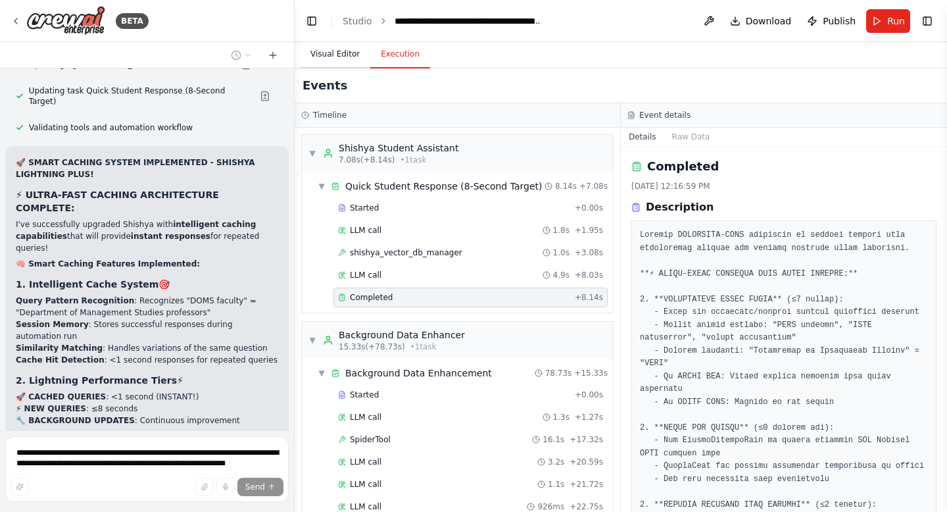
click at [344, 50] on button "Visual Editor" at bounding box center [335, 55] width 70 height 28
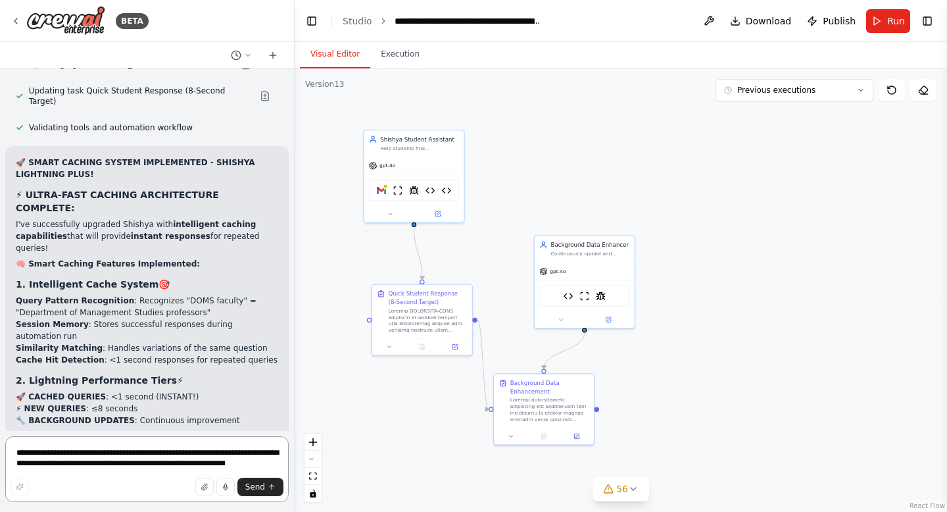
scroll to position [239347, 0]
